Goal: Transaction & Acquisition: Purchase product/service

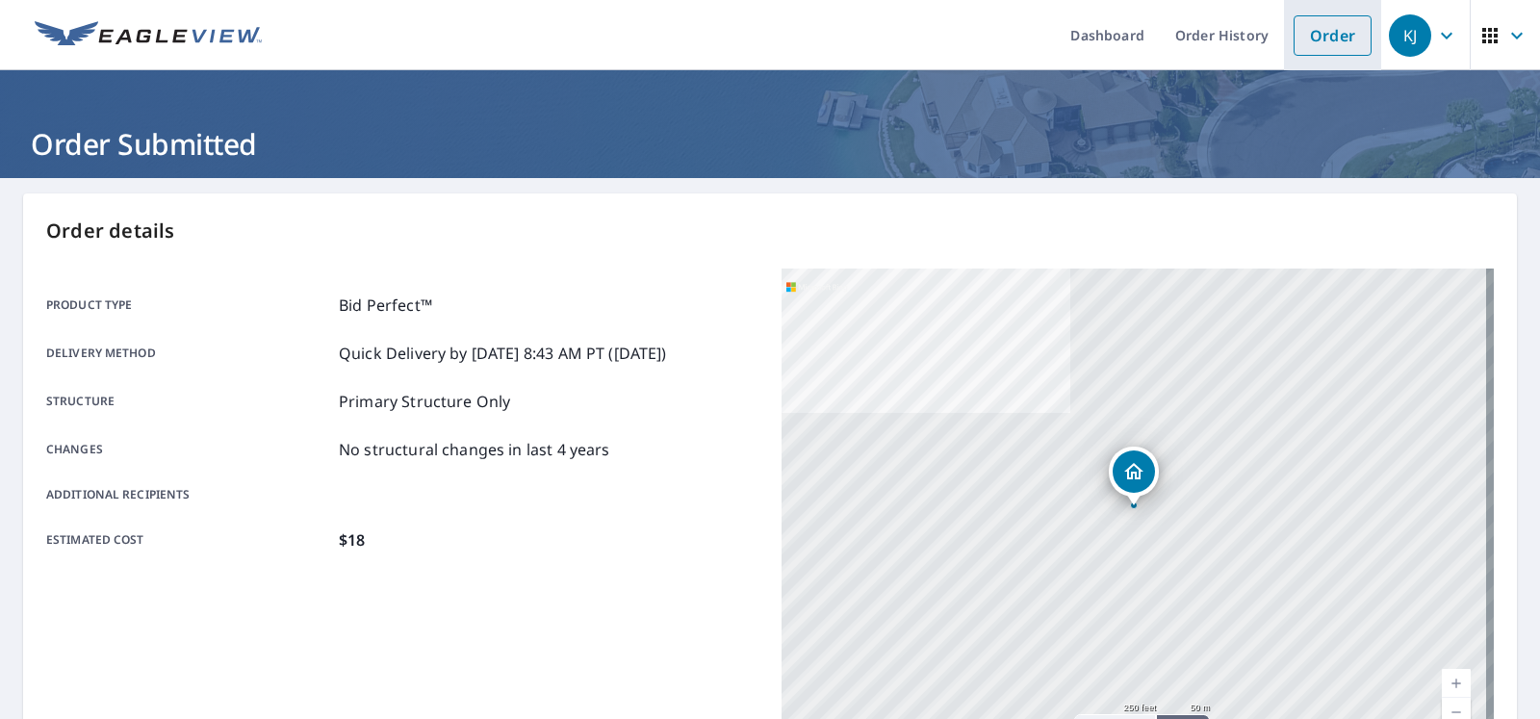
click at [1294, 44] on link "Order" at bounding box center [1333, 35] width 78 height 40
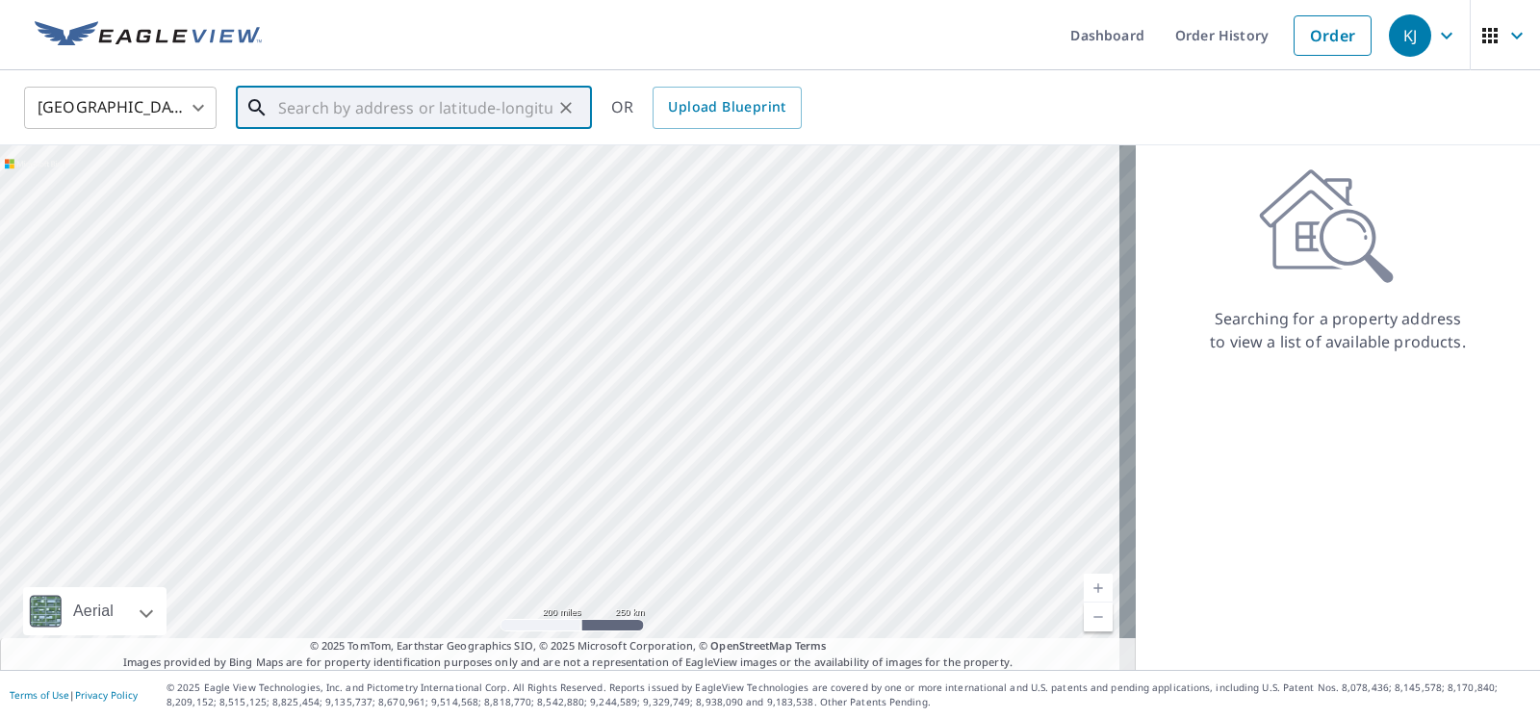
click at [392, 100] on input "text" at bounding box center [415, 108] width 274 height 54
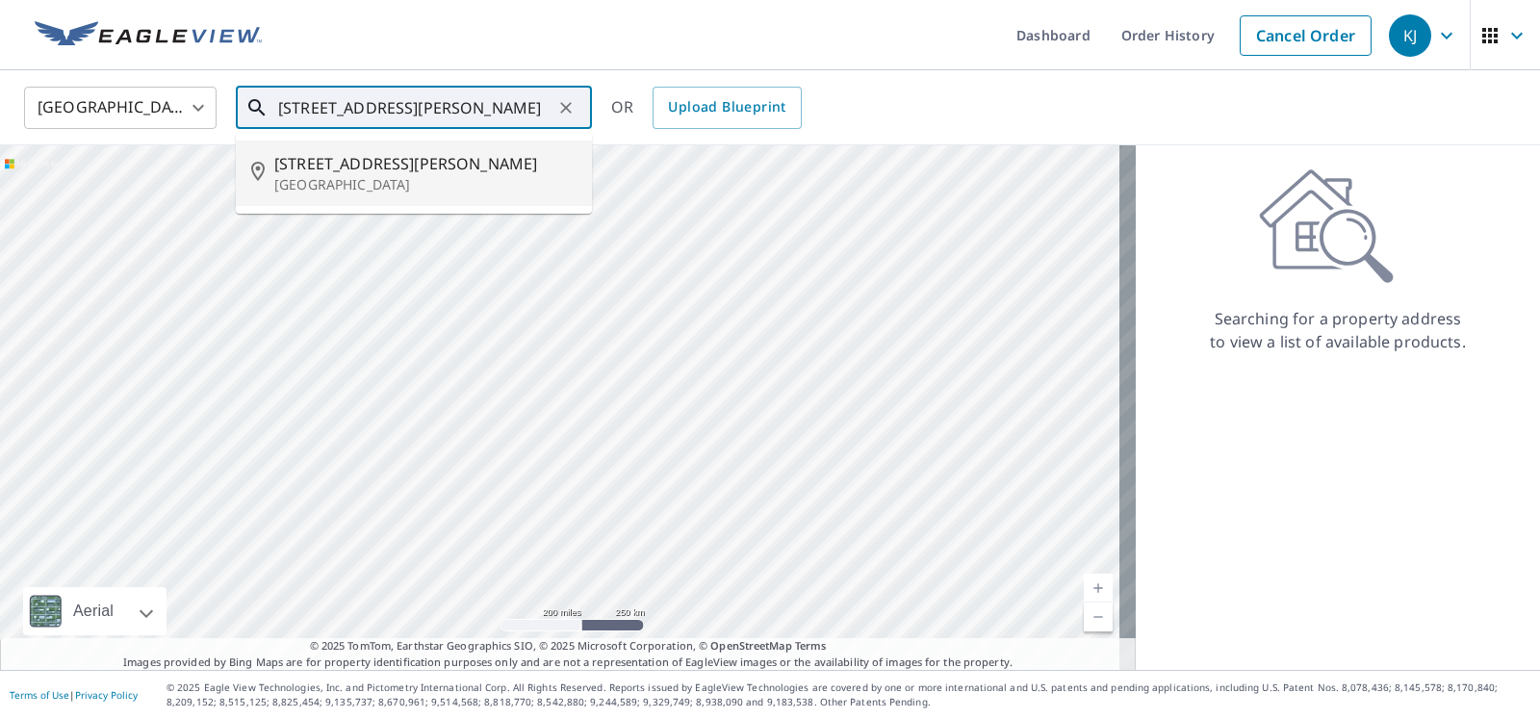
click at [391, 194] on p "[GEOGRAPHIC_DATA]" at bounding box center [425, 184] width 302 height 19
type input "[STREET_ADDRESS][PERSON_NAME]"
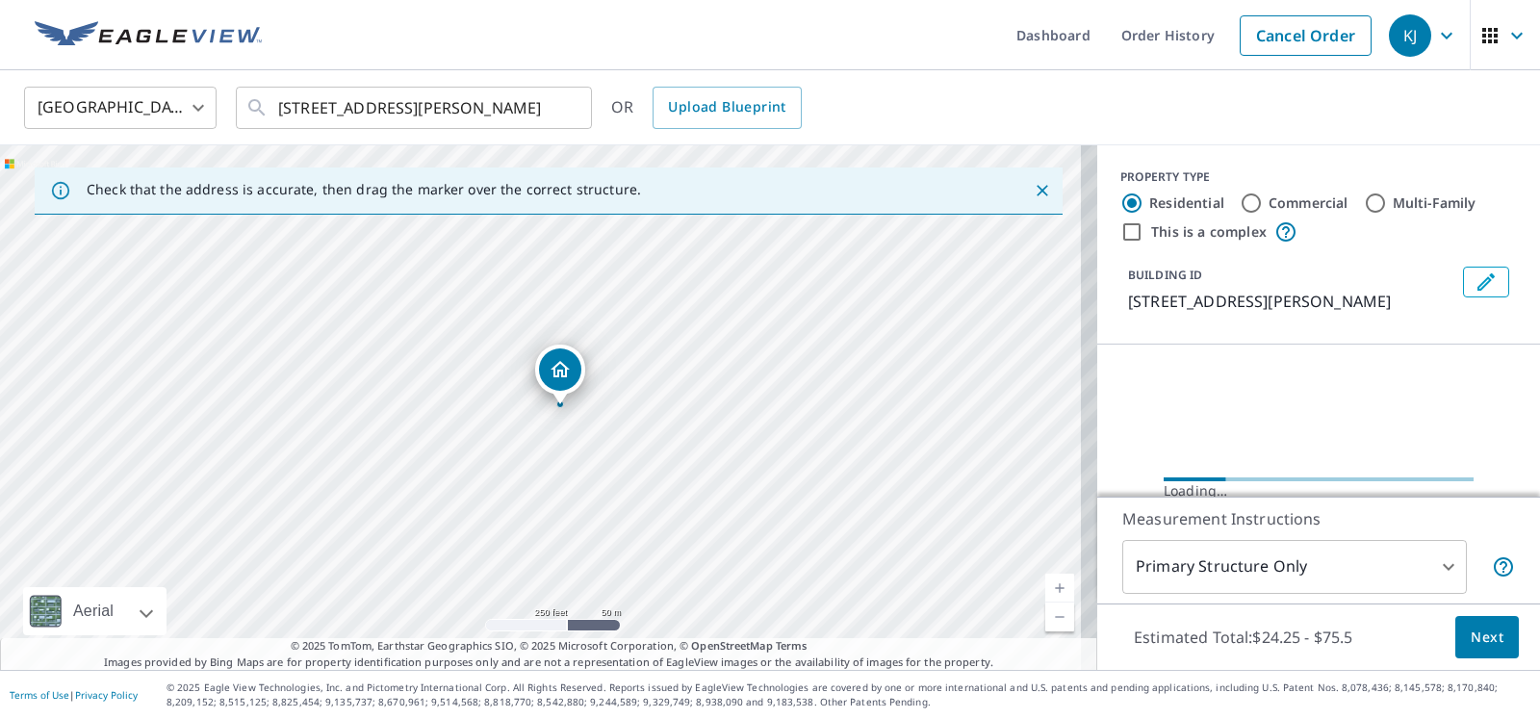
click at [835, 593] on div "[STREET_ADDRESS][PERSON_NAME]" at bounding box center [548, 407] width 1097 height 525
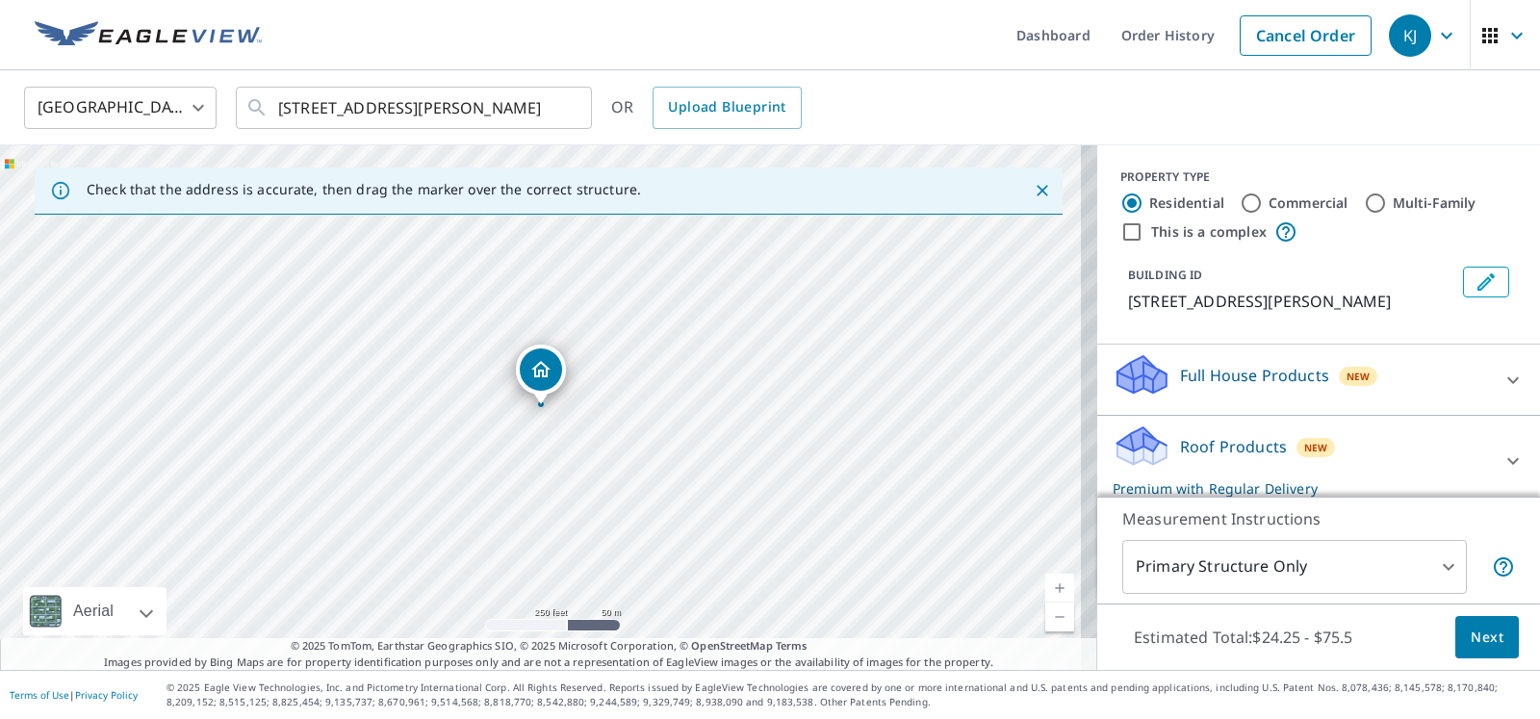
scroll to position [286, 0]
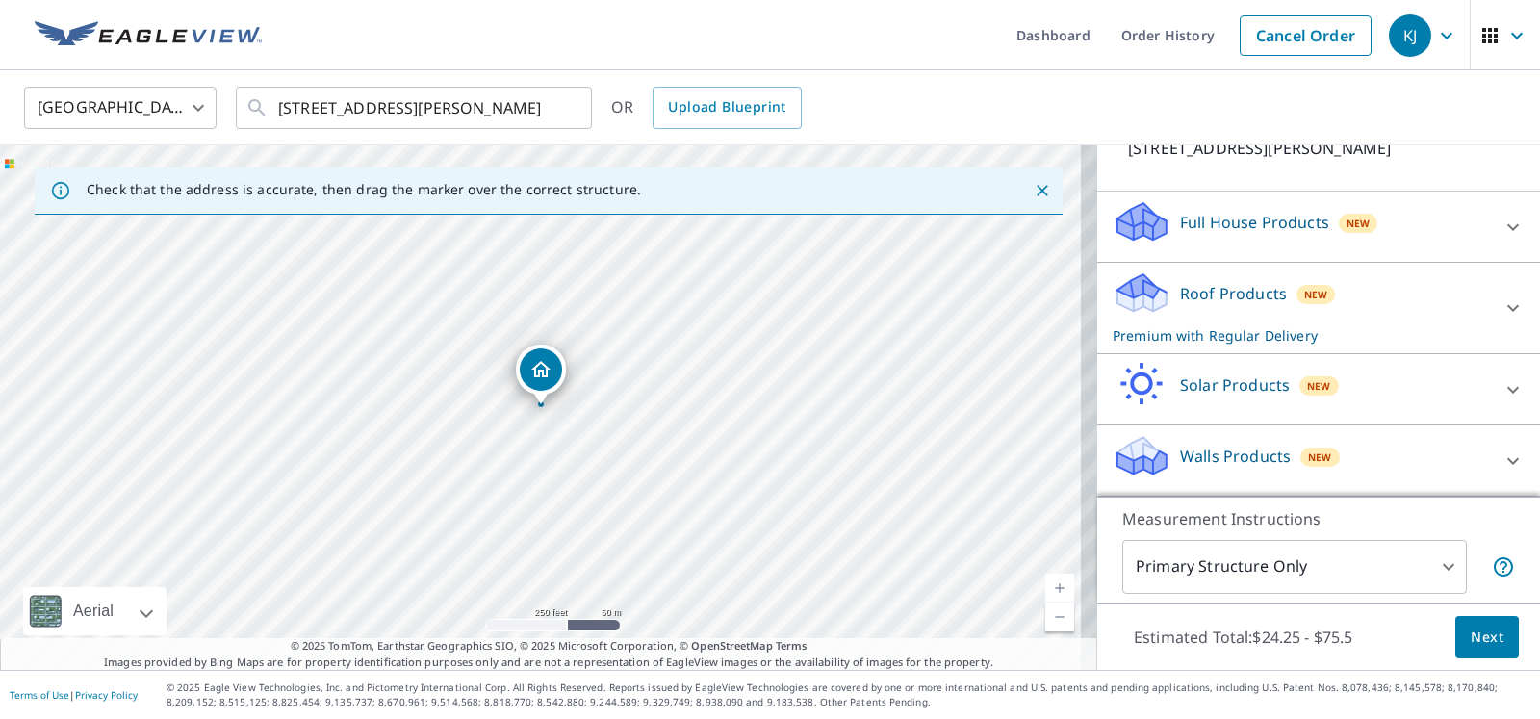
click at [1197, 270] on div "Roof Products New Premium with Regular Delivery" at bounding box center [1301, 307] width 377 height 75
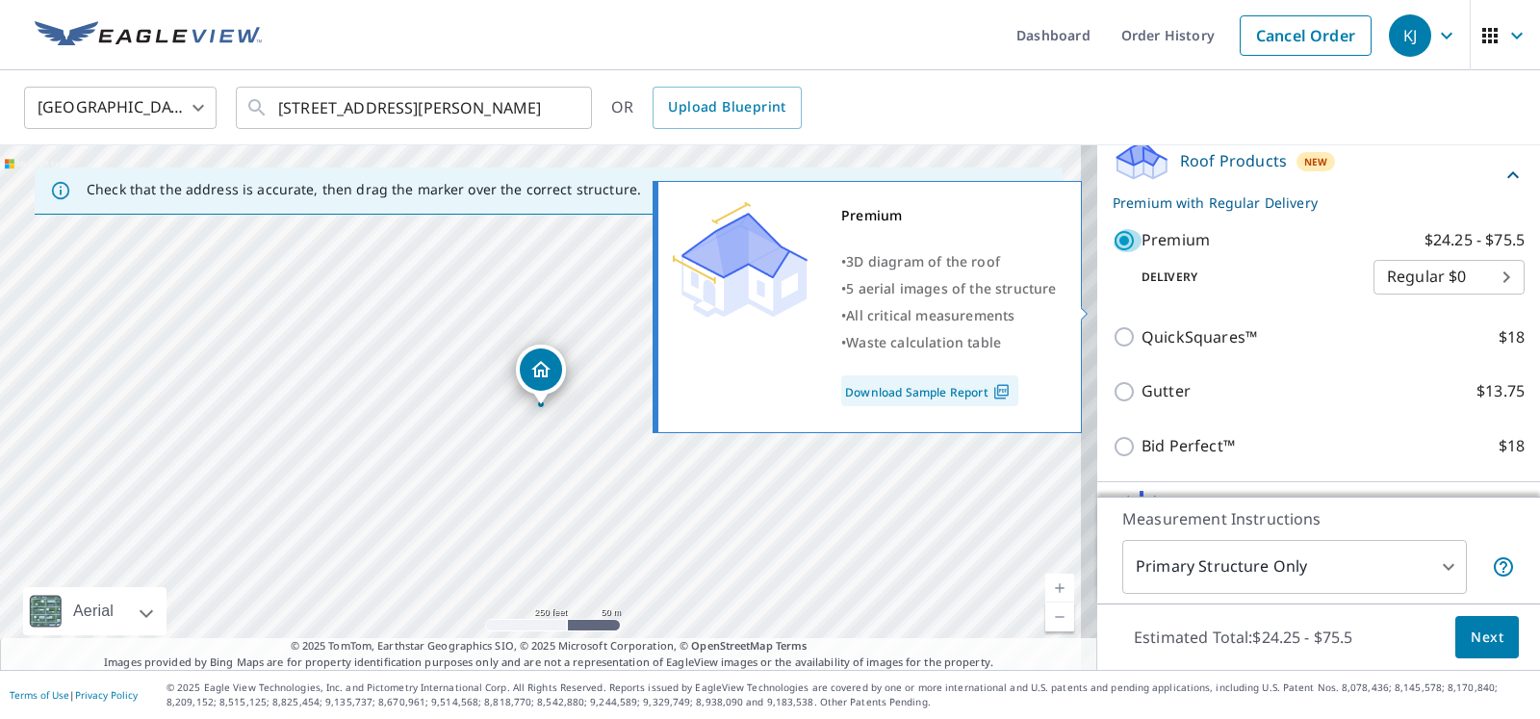
click at [1113, 252] on input "Premium $24.25 - $75.5" at bounding box center [1127, 240] width 29 height 23
checkbox input "false"
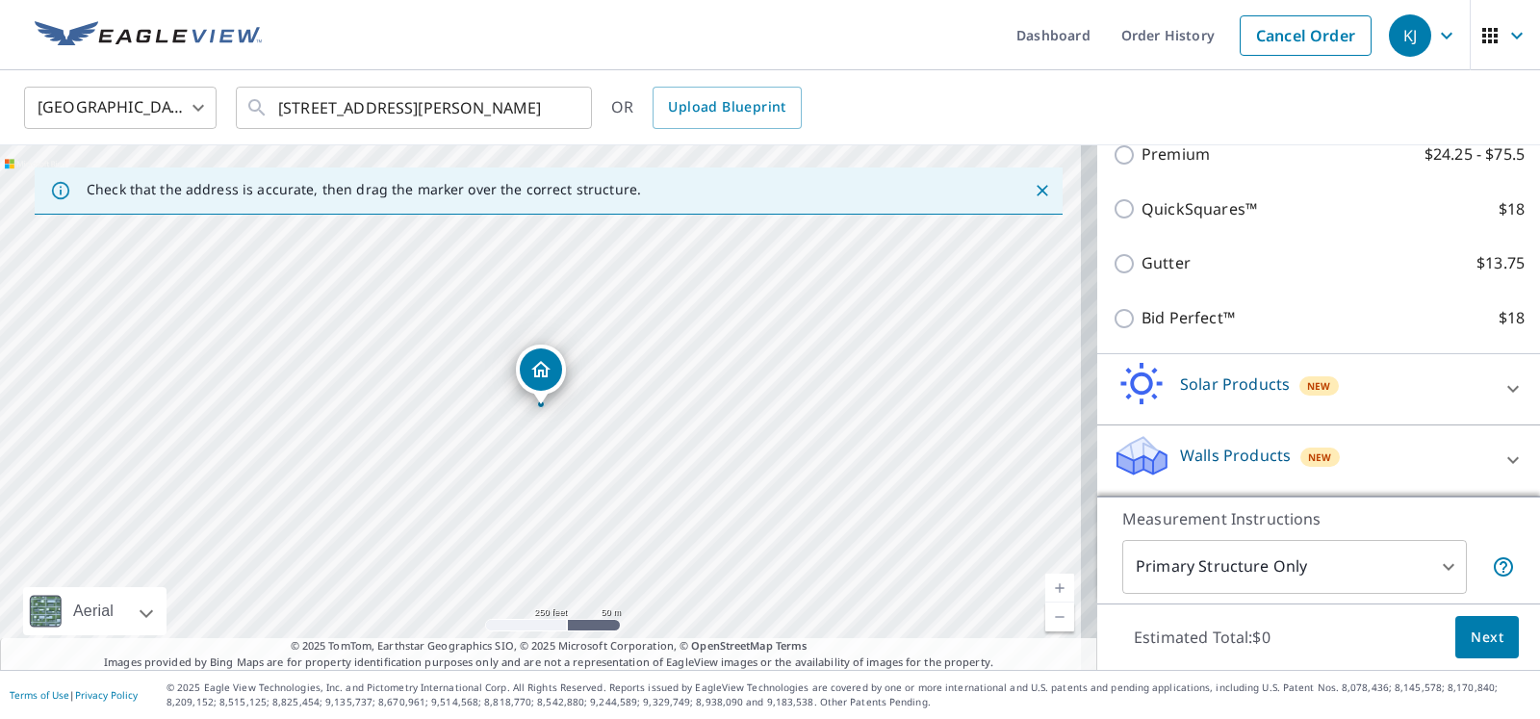
scroll to position [502, 0]
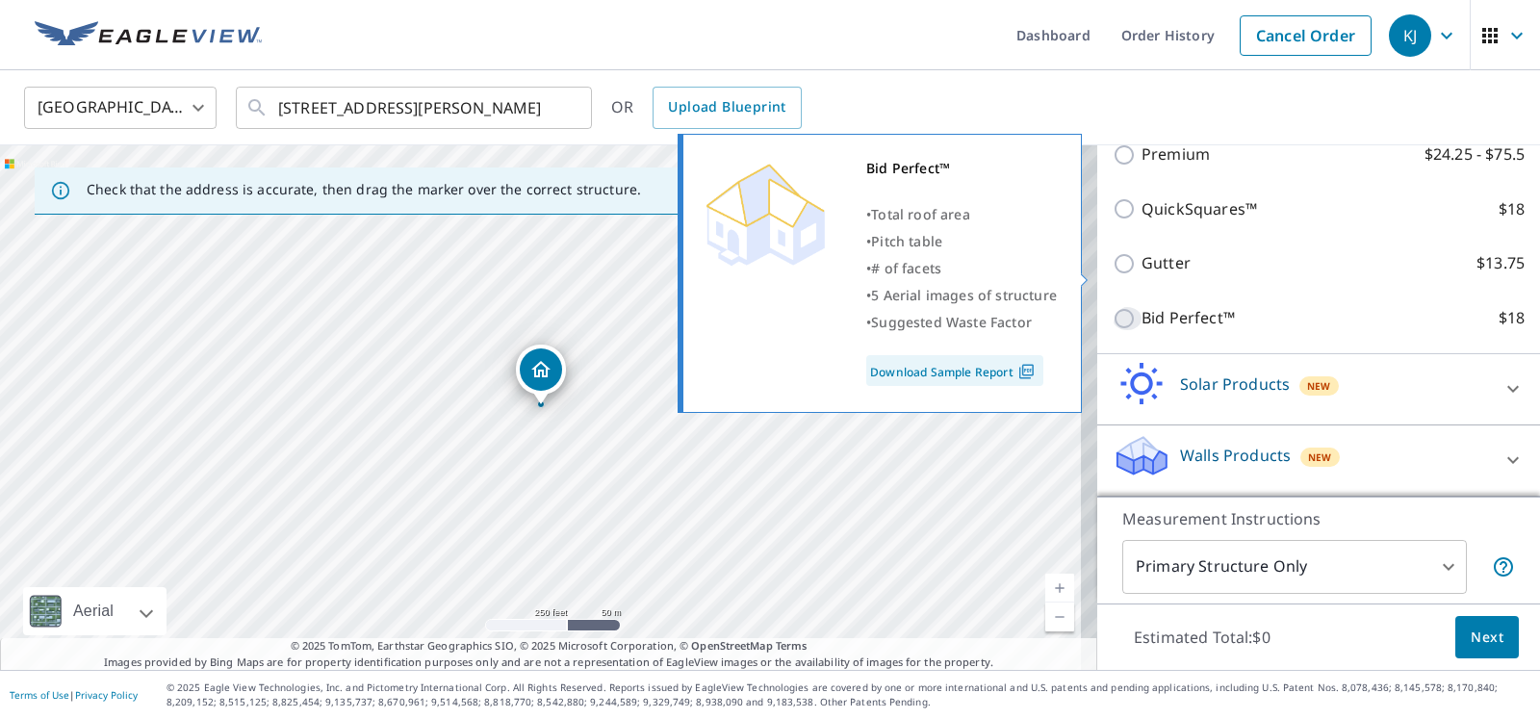
click at [1116, 307] on input "Bid Perfect™ $18" at bounding box center [1127, 318] width 29 height 23
checkbox input "true"
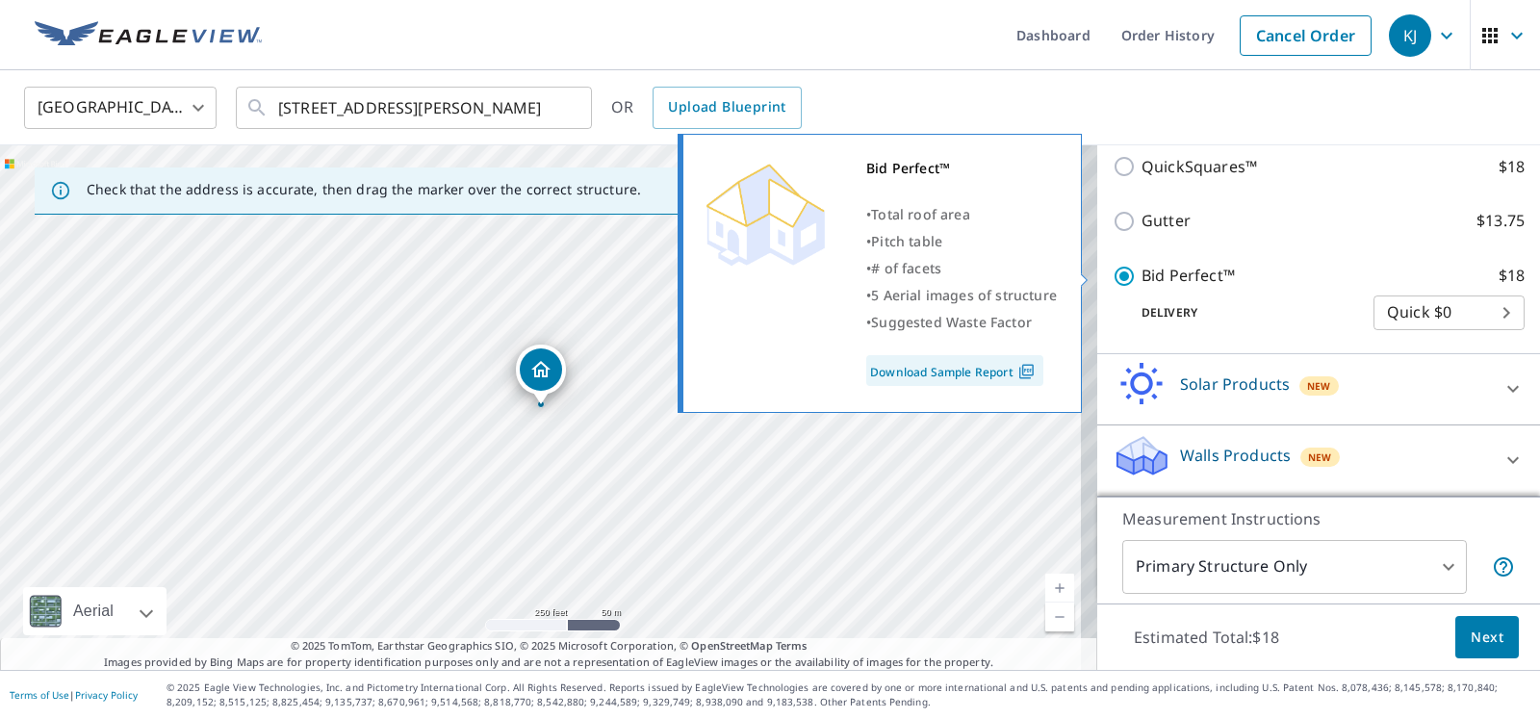
scroll to position [523, 0]
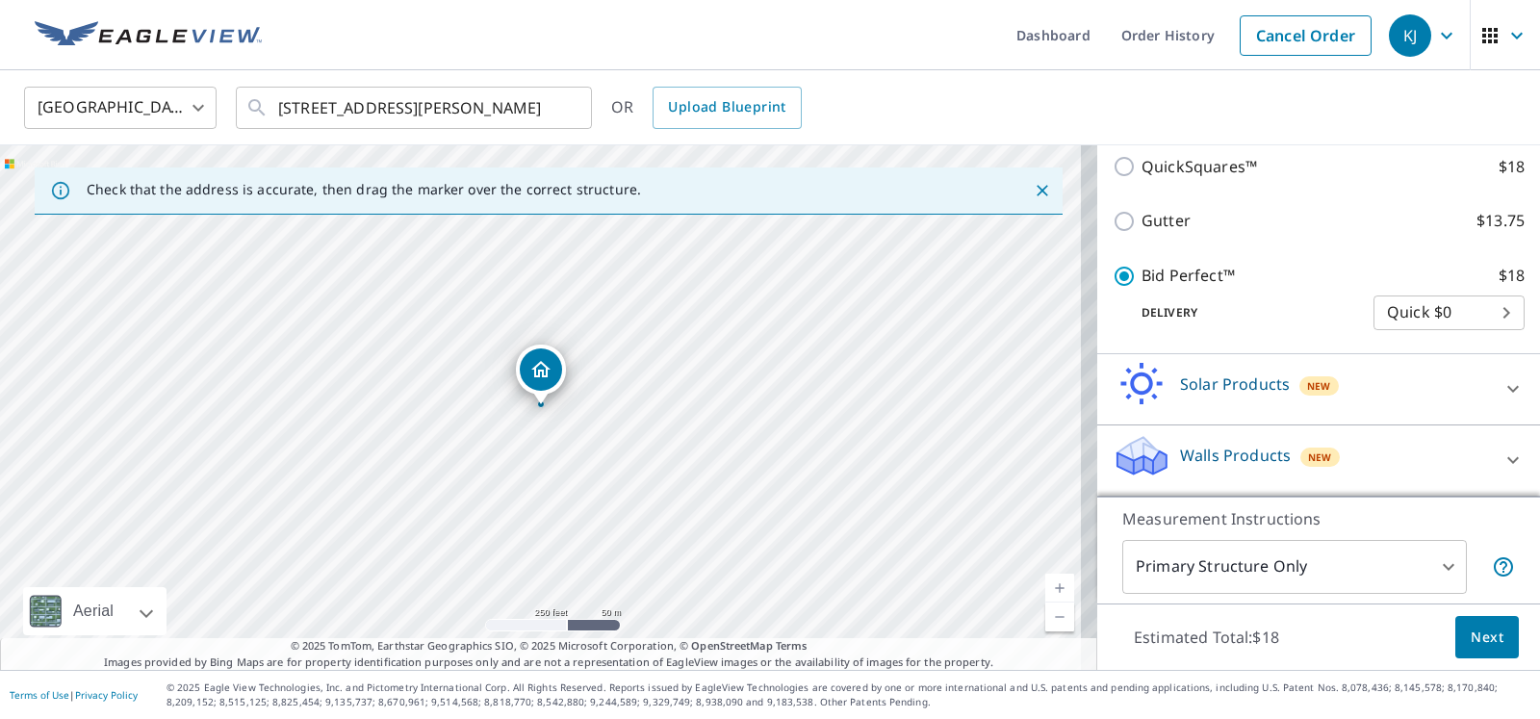
click at [1471, 626] on span "Next" at bounding box center [1487, 638] width 33 height 24
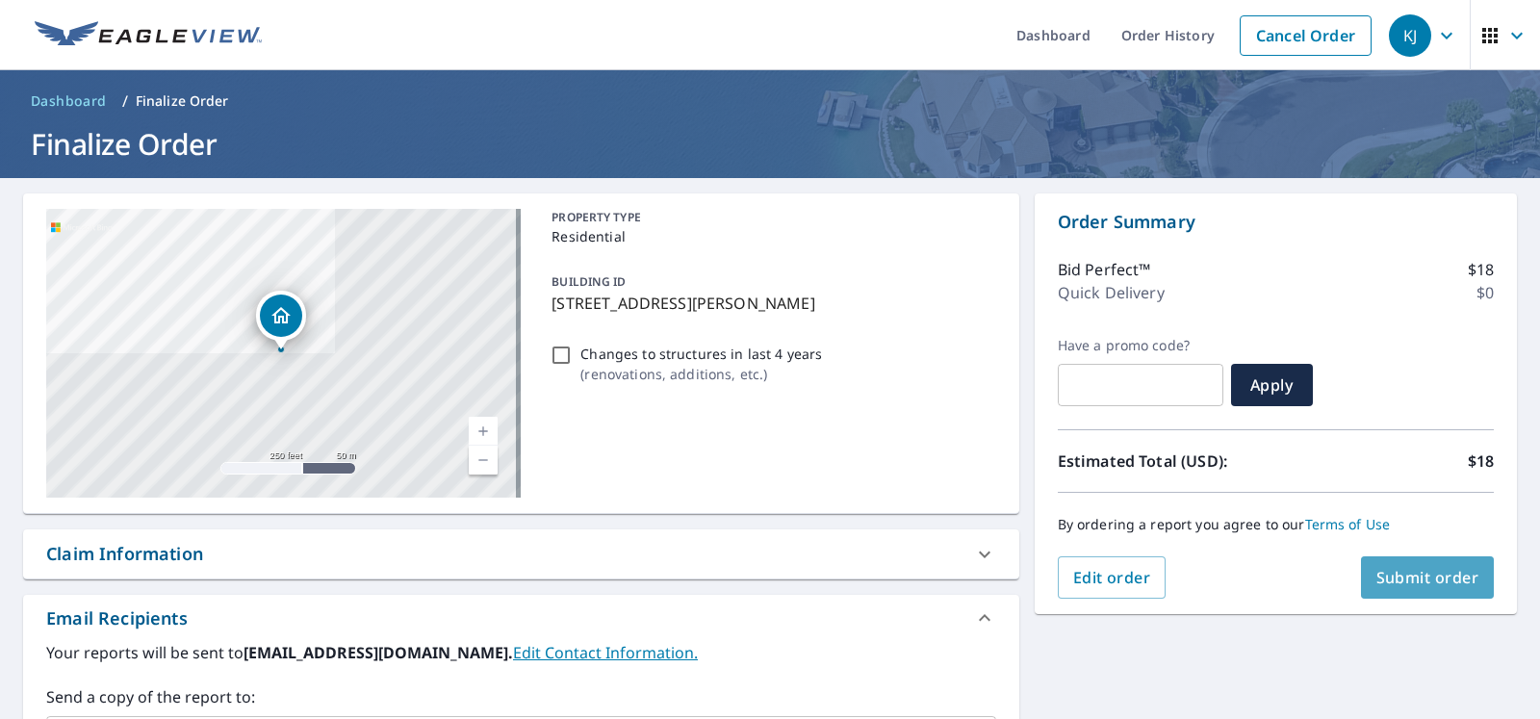
click at [1361, 568] on button "Submit order" at bounding box center [1428, 577] width 134 height 42
